Goal: Navigation & Orientation: Find specific page/section

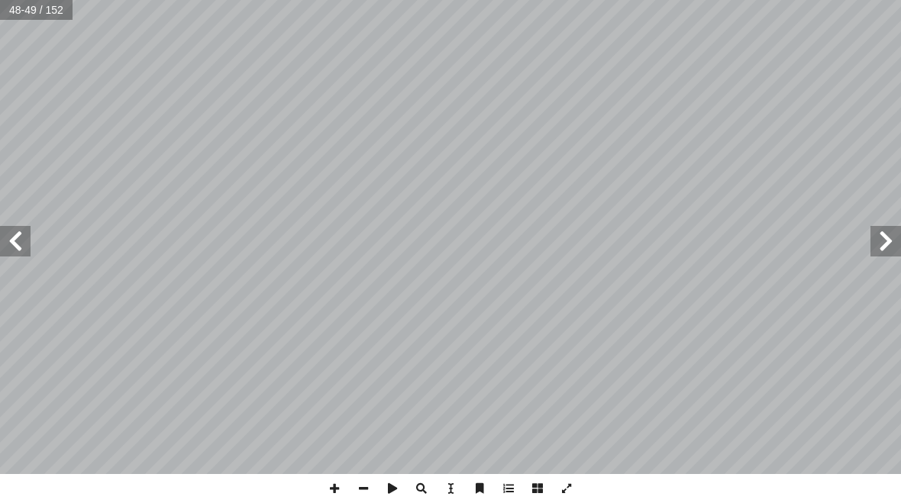
click at [899, 227] on span at bounding box center [885, 241] width 31 height 31
click at [13, 239] on span at bounding box center [15, 241] width 31 height 31
click at [879, 241] on span at bounding box center [885, 241] width 31 height 31
click at [23, 226] on span at bounding box center [15, 241] width 31 height 31
click at [899, 231] on span at bounding box center [885, 241] width 31 height 31
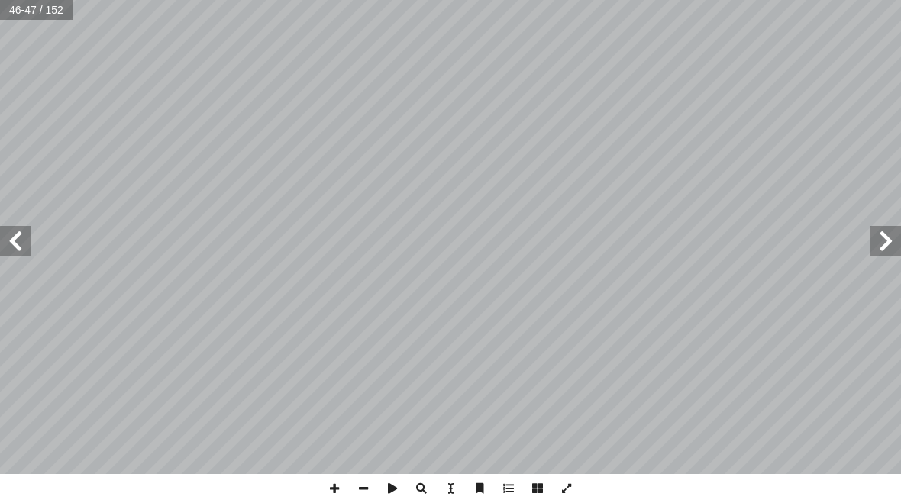
click at [5, 245] on span at bounding box center [15, 241] width 31 height 31
click at [872, 241] on span at bounding box center [885, 241] width 31 height 31
click at [5, 245] on span at bounding box center [15, 241] width 31 height 31
click at [27, 2] on input "text" at bounding box center [36, 10] width 73 height 20
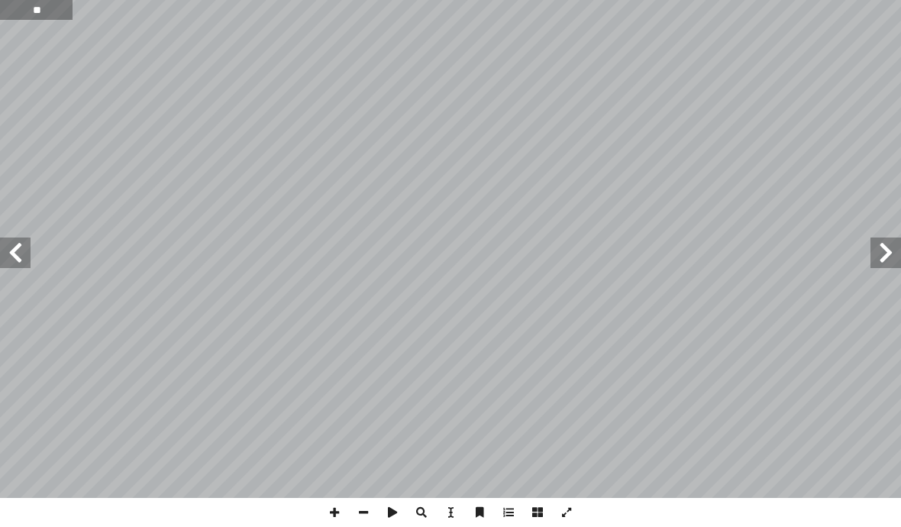
type input "*"
type input "**"
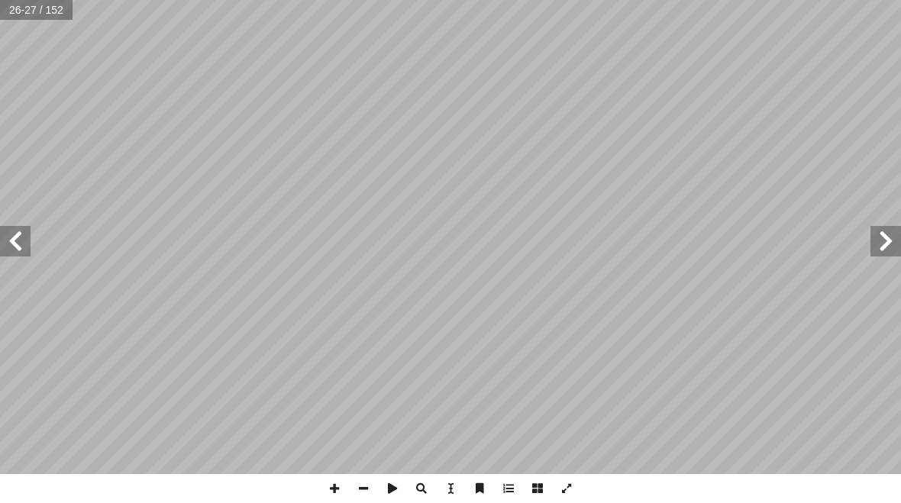
click at [16, 255] on span at bounding box center [15, 241] width 31 height 31
click at [9, 250] on span at bounding box center [15, 241] width 31 height 31
click at [6, 256] on span at bounding box center [15, 241] width 31 height 31
